Goal: Communication & Community: Answer question/provide support

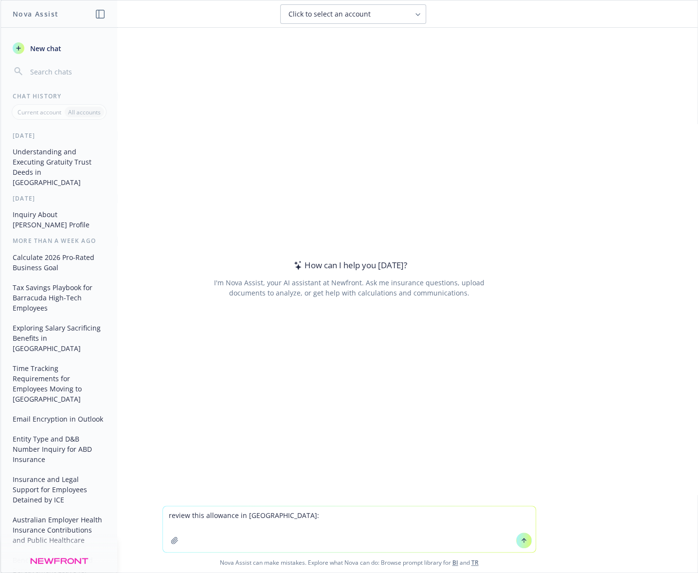
paste textarea "Car Allowance o Fixed monthly amount of RMB 3,200, regardless of job and grade …"
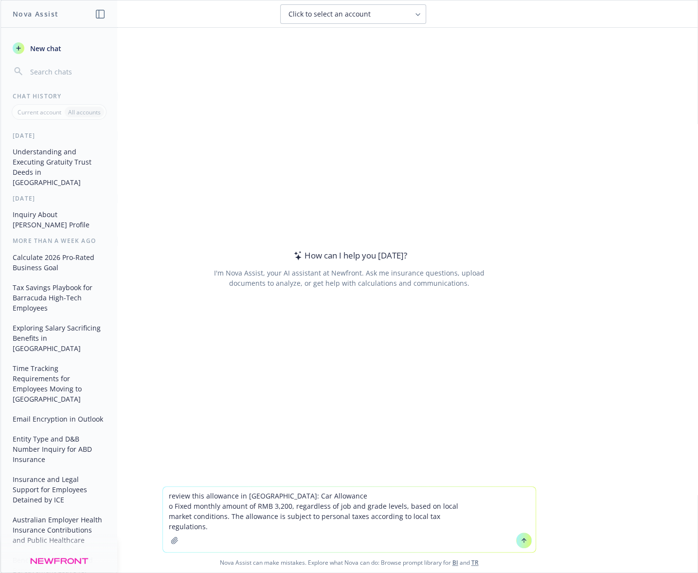
type textarea "review this allowance in [GEOGRAPHIC_DATA]: Car Allowance o Fixed monthly amoun…"
click at [522, 542] on icon at bounding box center [524, 540] width 7 height 7
